Goal: Feedback & Contribution: Leave review/rating

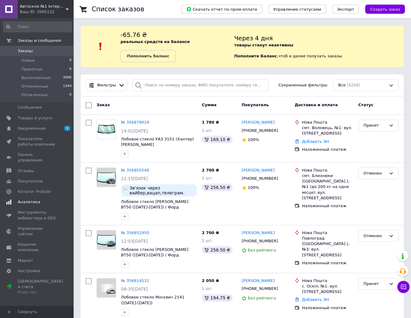
click at [49, 132] on link "Уведомления 1 0" at bounding box center [37, 128] width 75 height 10
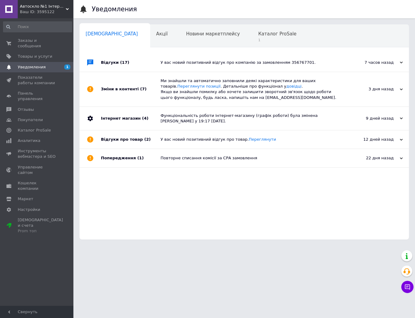
click at [99, 28] on div "[DEMOGRAPHIC_DATA] 0" at bounding box center [114, 36] width 71 height 23
click at [46, 41] on span "Заказы и сообщения" at bounding box center [37, 43] width 39 height 11
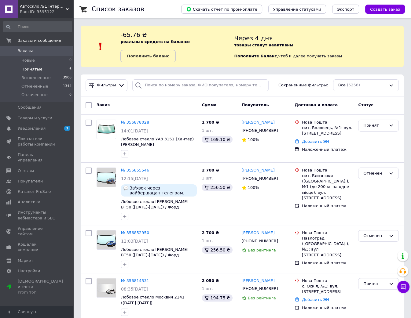
click at [62, 67] on li "Принятые 6" at bounding box center [37, 69] width 75 height 9
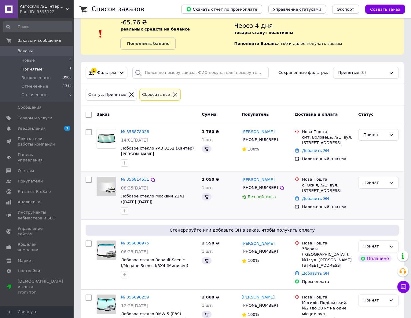
scroll to position [24, 0]
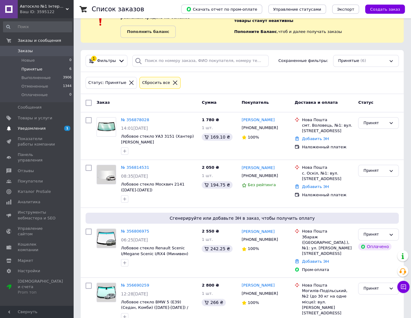
click at [33, 125] on link "Уведомления 1 0" at bounding box center [37, 128] width 75 height 10
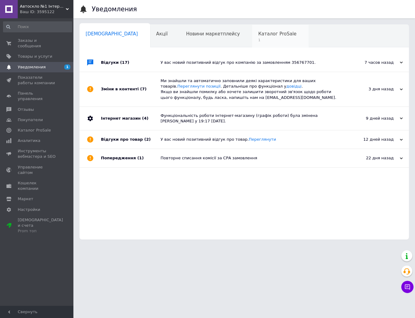
click at [258, 32] on span "Каталог ProSale" at bounding box center [277, 33] width 38 height 5
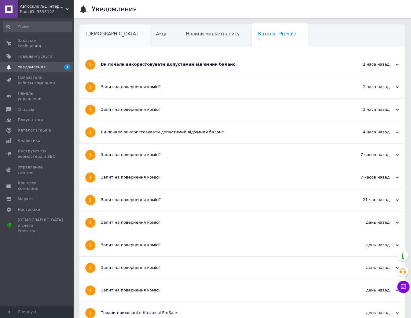
click at [101, 32] on span "[DEMOGRAPHIC_DATA]" at bounding box center [112, 33] width 52 height 5
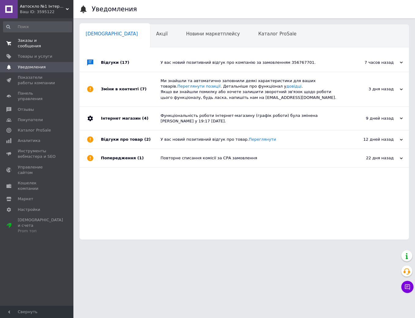
click at [52, 38] on span "Заказы и сообщения" at bounding box center [37, 43] width 39 height 11
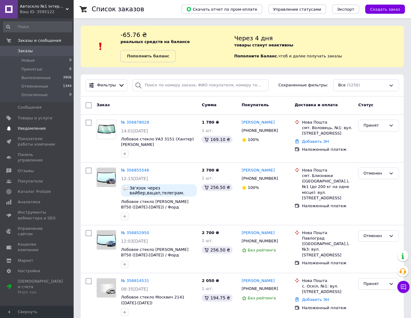
click at [37, 126] on span "Уведомления" at bounding box center [32, 128] width 28 height 5
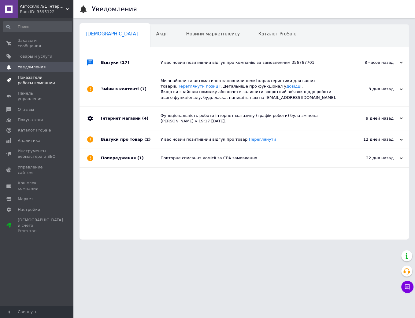
click at [44, 75] on span "Показатели работы компании" at bounding box center [37, 80] width 39 height 11
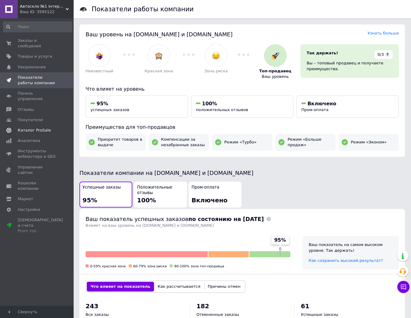
click at [33, 128] on span "Каталог ProSale" at bounding box center [34, 130] width 33 height 5
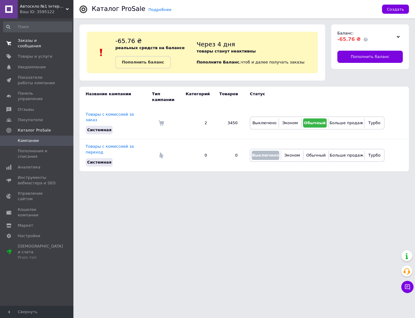
click at [31, 42] on span "Заказы и сообщения" at bounding box center [37, 43] width 39 height 11
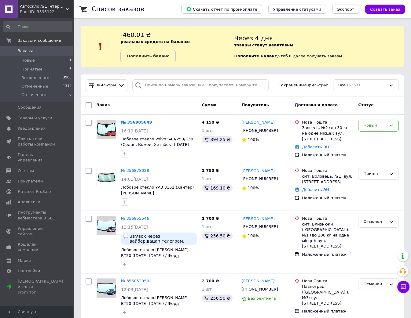
click at [181, 114] on div "Заказ Сумма Покупатель Доставка и оплата Статус" at bounding box center [242, 106] width 323 height 18
click at [153, 123] on icon at bounding box center [155, 122] width 5 height 5
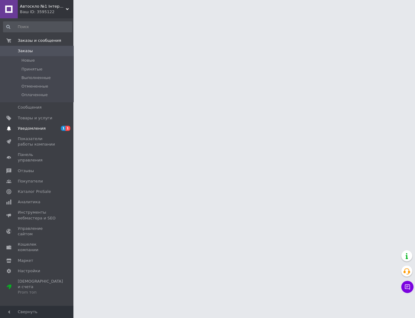
click at [61, 128] on span "1 1" at bounding box center [65, 128] width 17 height 5
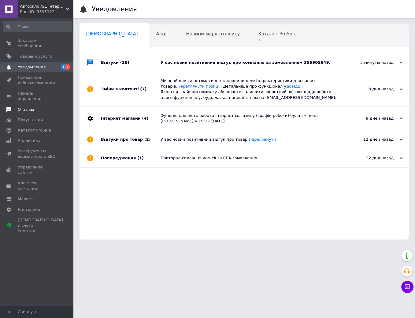
click at [33, 107] on span "Отзывы" at bounding box center [37, 109] width 39 height 5
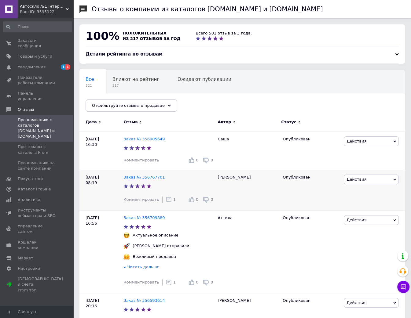
click at [166, 201] on icon at bounding box center [169, 200] width 6 height 6
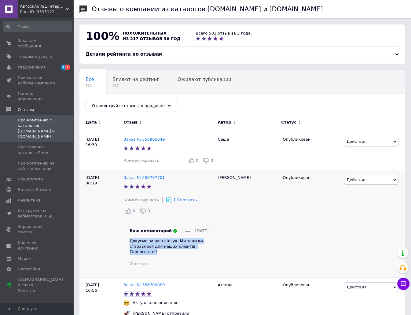
drag, startPoint x: 140, startPoint y: 251, endPoint x: 129, endPoint y: 243, distance: 13.7
click at [129, 243] on div "Ваш комментарий [DATE] Дякуємо за ваш відгук. Ми завжди стараємося для наших кл…" at bounding box center [168, 247] width 91 height 38
copy span "Дякуємо за ваш відгук. Ми завжди стараємося для наших клієнтів. Гарного дня!"
click at [136, 160] on span "Комментировать" at bounding box center [140, 160] width 35 height 5
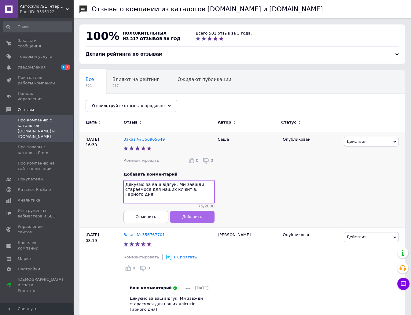
type textarea "Дякуємо за ваш відгук. Ми завжди стараємося для наших клієнтів. Гарного дня!"
click at [186, 216] on span "Добавить" at bounding box center [192, 216] width 20 height 5
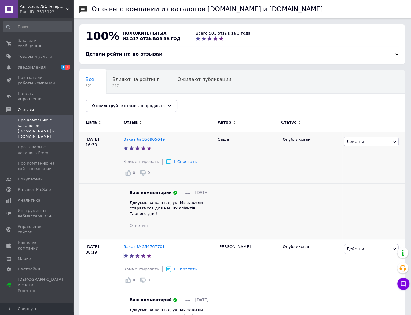
click at [52, 35] on div "Заказы и сообщения 0 0 Товары и услуги Уведомления 1 1 Показатели работы компан…" at bounding box center [37, 161] width 75 height 286
click at [52, 36] on link "Заказы и сообщения 0 0" at bounding box center [37, 43] width 75 height 16
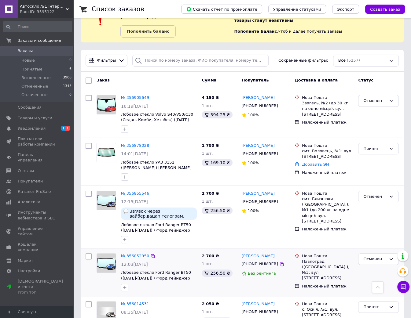
scroll to position [24, 0]
click at [279, 154] on icon at bounding box center [281, 154] width 5 height 5
click at [279, 203] on icon at bounding box center [281, 202] width 5 height 5
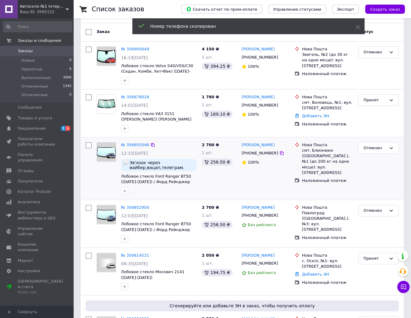
click at [274, 177] on div "[PERSON_NAME] [PHONE_NUMBER] 100%" at bounding box center [265, 168] width 53 height 57
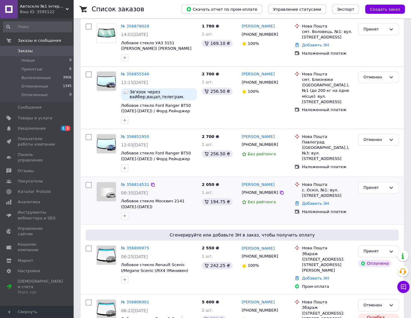
scroll to position [147, 0]
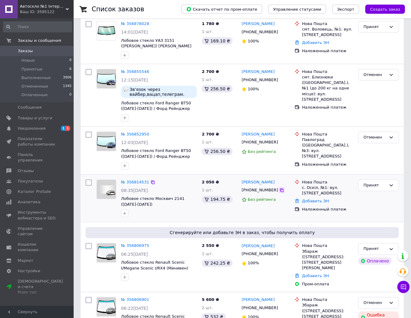
click at [279, 190] on icon at bounding box center [281, 190] width 5 height 5
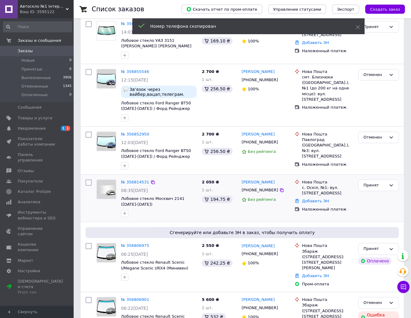
drag, startPoint x: 343, startPoint y: 199, endPoint x: 359, endPoint y: 193, distance: 17.2
click at [343, 198] on div "Добавить ЭН" at bounding box center [328, 201] width 54 height 8
click at [374, 186] on div "Принят" at bounding box center [374, 185] width 23 height 6
click at [369, 196] on li "Выполнен" at bounding box center [378, 197] width 40 height 11
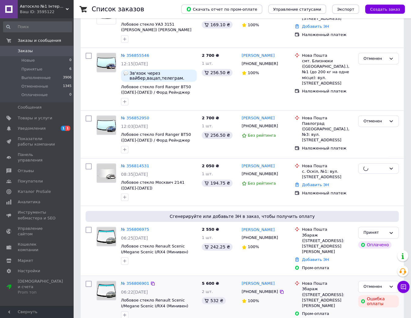
scroll to position [293, 0]
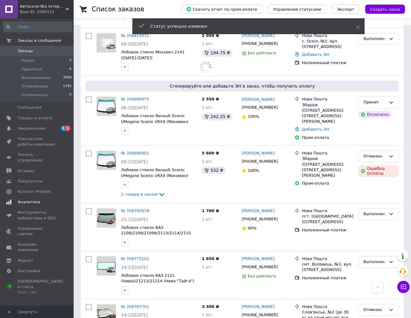
click at [57, 131] on span "1 1" at bounding box center [65, 128] width 17 height 5
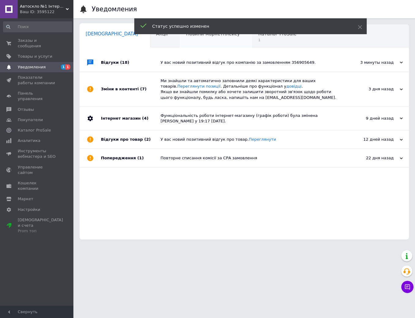
click at [190, 40] on div "Новини маркетплейсу 0" at bounding box center [216, 36] width 72 height 23
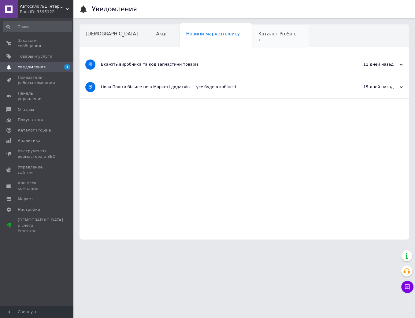
click at [258, 39] on span "1" at bounding box center [277, 40] width 38 height 5
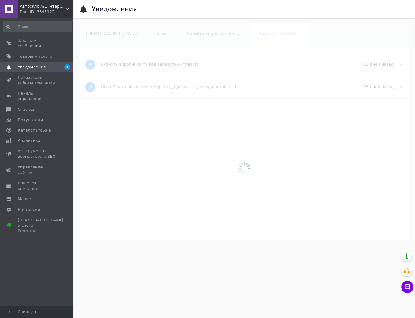
click at [57, 40] on span "0 0" at bounding box center [65, 43] width 17 height 11
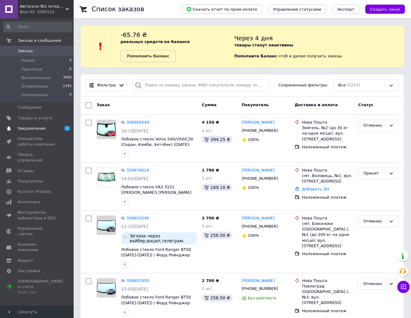
click at [49, 132] on link "Уведомления 1" at bounding box center [37, 128] width 75 height 10
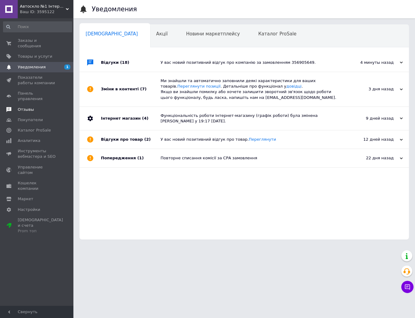
click at [32, 107] on span "Отзывы" at bounding box center [37, 109] width 39 height 5
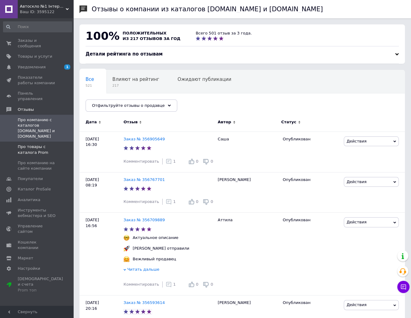
click at [35, 144] on span "Про товары с каталога Prom" at bounding box center [37, 149] width 39 height 11
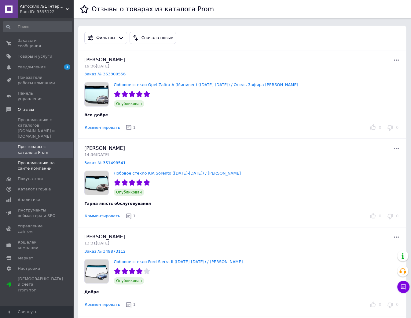
click at [37, 160] on span "Про компанию на сайте компании" at bounding box center [37, 165] width 39 height 11
